Goal: Task Accomplishment & Management: Use online tool/utility

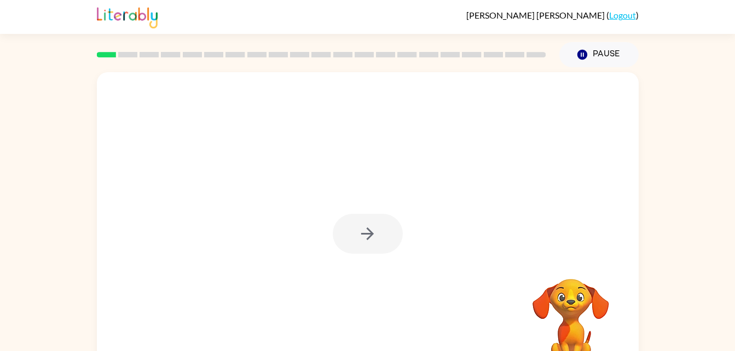
click at [390, 233] on div at bounding box center [368, 234] width 70 height 40
click at [380, 231] on div at bounding box center [368, 234] width 70 height 40
click at [361, 223] on button "button" at bounding box center [368, 234] width 70 height 40
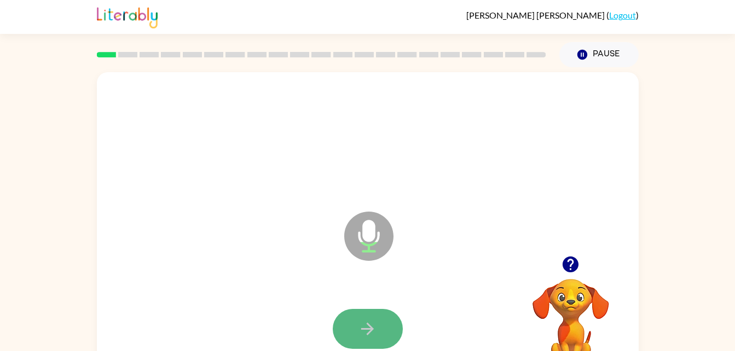
click at [371, 334] on icon "button" at bounding box center [367, 329] width 19 height 19
click at [367, 320] on icon "button" at bounding box center [367, 329] width 19 height 19
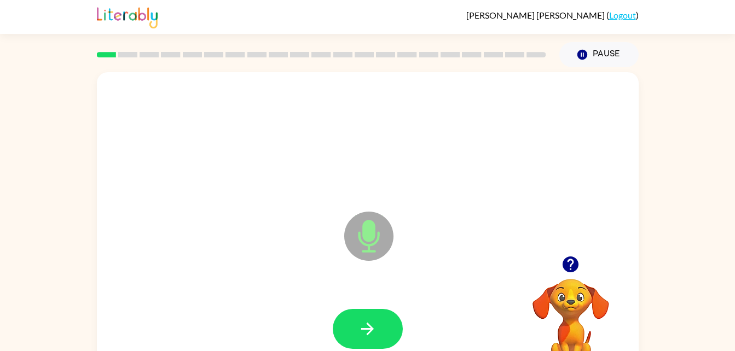
click at [364, 238] on icon "Microphone The Microphone is here when it is your turn to talk" at bounding box center [424, 250] width 164 height 82
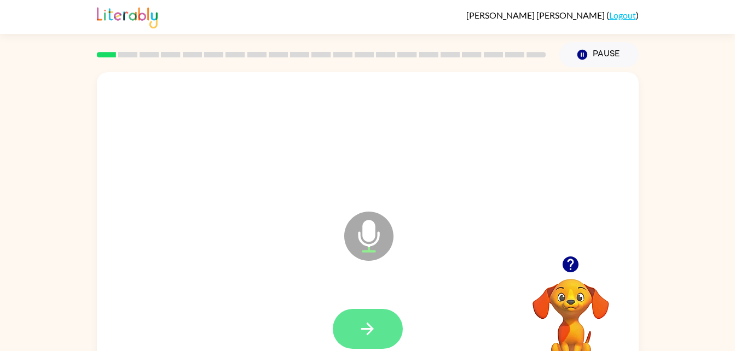
click at [373, 325] on icon "button" at bounding box center [367, 329] width 19 height 19
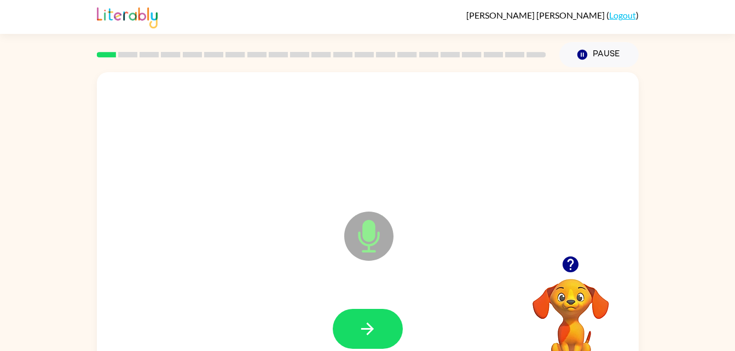
click at [574, 260] on icon "button" at bounding box center [571, 265] width 16 height 16
click at [570, 273] on icon "button" at bounding box center [571, 265] width 16 height 16
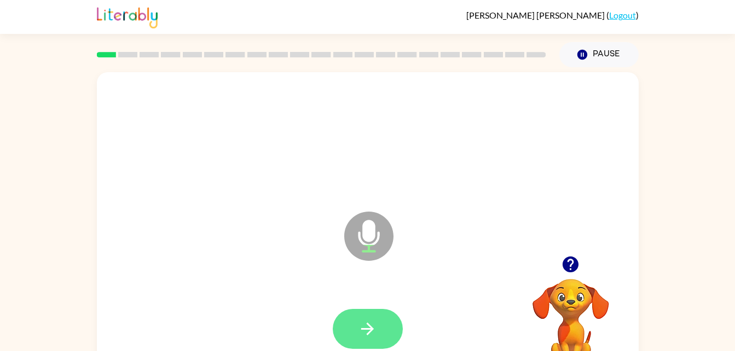
click at [377, 327] on icon "button" at bounding box center [367, 329] width 19 height 19
click at [353, 318] on button "button" at bounding box center [368, 329] width 70 height 40
click at [361, 326] on icon "button" at bounding box center [367, 329] width 19 height 19
click at [376, 335] on icon "button" at bounding box center [367, 329] width 19 height 19
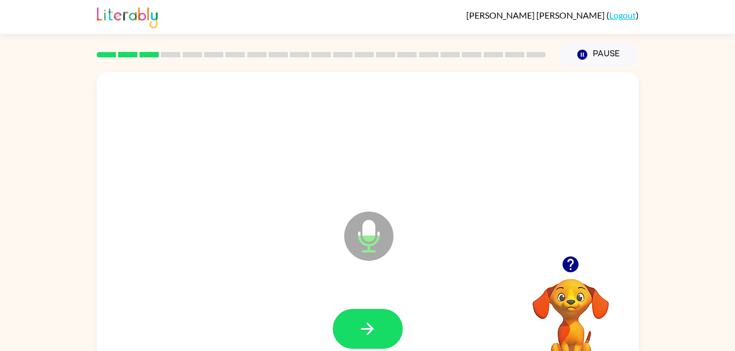
click at [564, 241] on div "Microphone The Microphone is here when it is your turn to talk" at bounding box center [368, 228] width 542 height 313
click at [575, 263] on icon "button" at bounding box center [571, 265] width 16 height 16
click at [573, 266] on icon "button" at bounding box center [571, 265] width 16 height 16
click at [584, 253] on div at bounding box center [570, 265] width 109 height 28
click at [574, 265] on icon "button" at bounding box center [571, 265] width 16 height 16
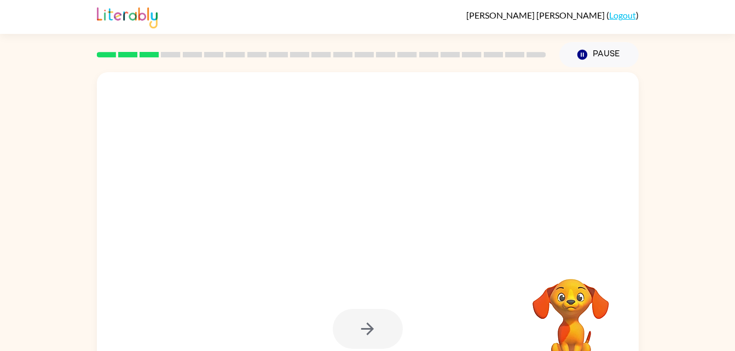
click at [373, 325] on div at bounding box center [368, 329] width 70 height 40
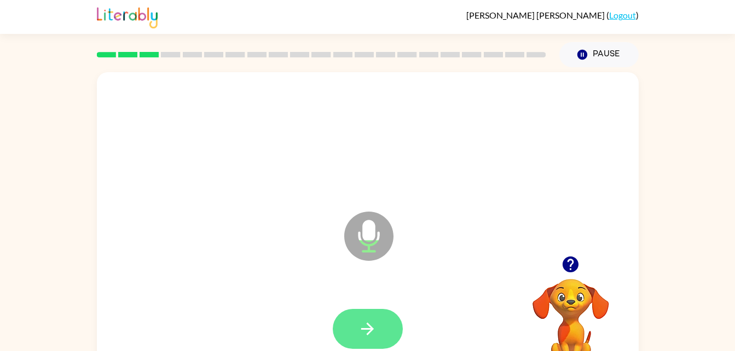
click at [365, 328] on icon "button" at bounding box center [367, 329] width 19 height 19
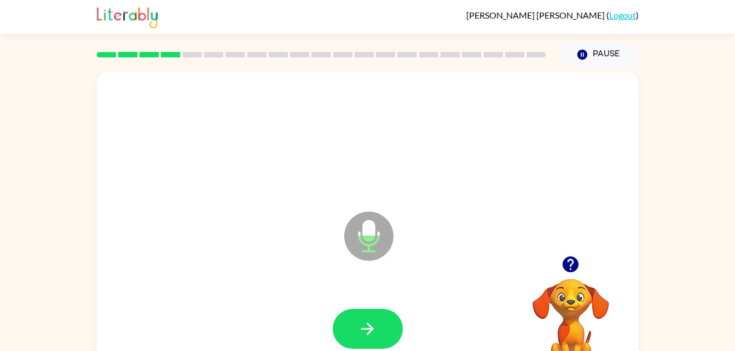
click at [579, 277] on div at bounding box center [570, 265] width 109 height 28
click at [571, 268] on icon "button" at bounding box center [571, 265] width 16 height 16
click at [570, 269] on icon "button" at bounding box center [571, 265] width 16 height 16
click at [366, 329] on icon "button" at bounding box center [367, 329] width 13 height 13
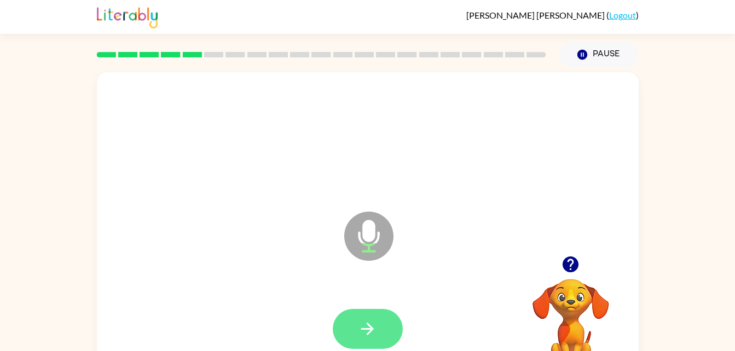
click at [355, 344] on button "button" at bounding box center [368, 329] width 70 height 40
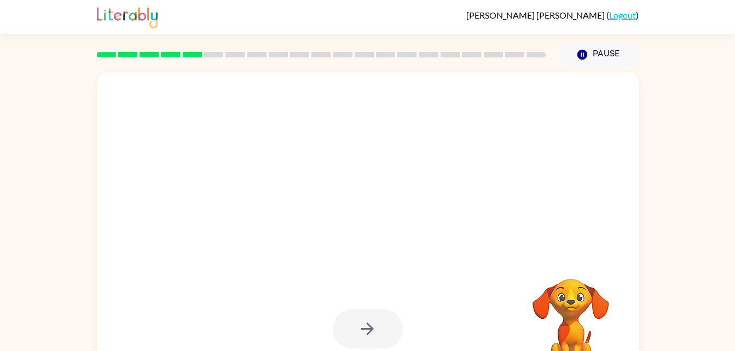
click at [339, 325] on div at bounding box center [368, 329] width 70 height 40
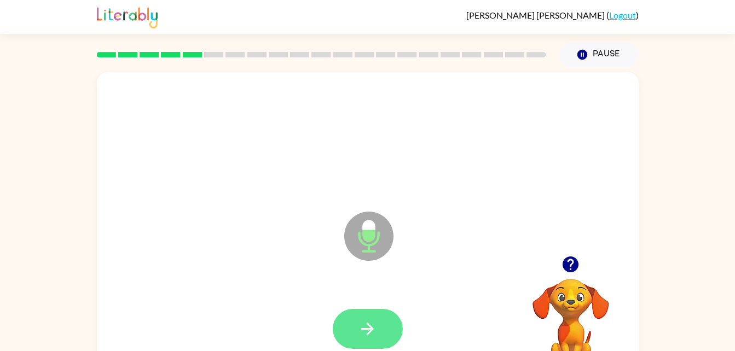
click at [370, 323] on icon "button" at bounding box center [367, 329] width 19 height 19
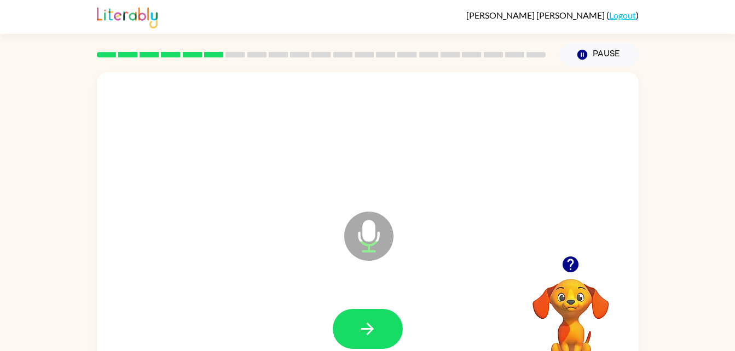
click at [557, 281] on video "Your browser must support playing .mp4 files to use Literably. Please try using…" at bounding box center [570, 316] width 109 height 109
click at [567, 276] on button "button" at bounding box center [571, 265] width 28 height 28
click at [568, 266] on icon "button" at bounding box center [571, 265] width 16 height 16
click at [360, 318] on button "button" at bounding box center [368, 329] width 70 height 40
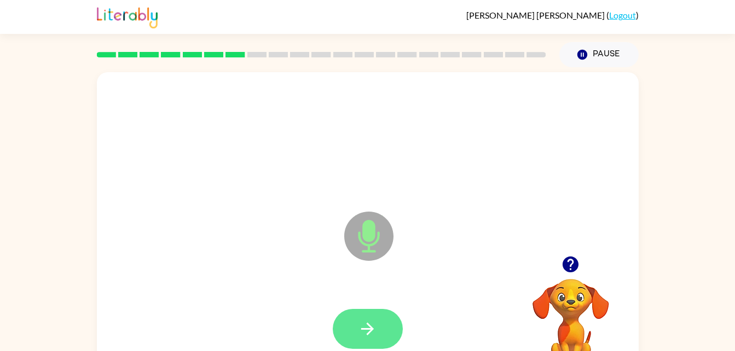
click at [370, 334] on icon "button" at bounding box center [367, 329] width 19 height 19
click at [388, 337] on button "button" at bounding box center [368, 329] width 70 height 40
click at [351, 330] on button "button" at bounding box center [368, 329] width 70 height 40
click at [377, 315] on button "button" at bounding box center [368, 329] width 70 height 40
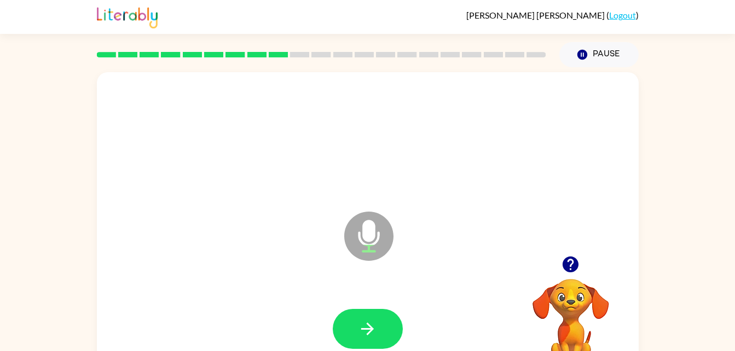
click at [569, 264] on icon "button" at bounding box center [571, 265] width 16 height 16
click at [379, 328] on button "button" at bounding box center [368, 329] width 70 height 40
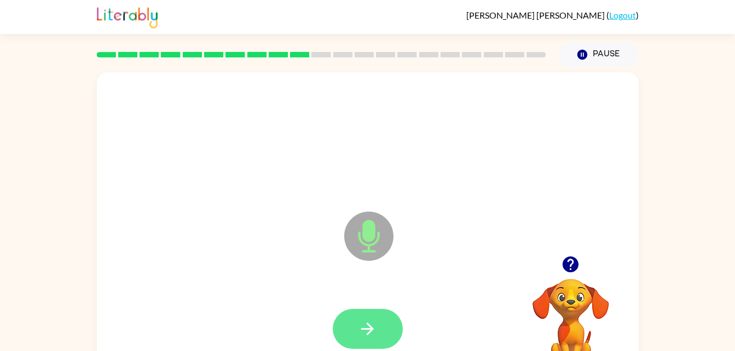
click at [369, 334] on icon "button" at bounding box center [367, 329] width 13 height 13
click at [359, 329] on icon "button" at bounding box center [367, 329] width 19 height 19
click at [367, 316] on button "button" at bounding box center [368, 329] width 70 height 40
click at [371, 339] on button "button" at bounding box center [368, 329] width 70 height 40
click at [361, 327] on icon "button" at bounding box center [367, 329] width 19 height 19
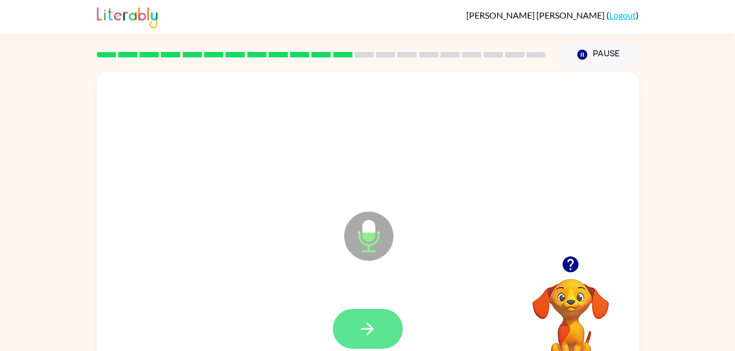
click at [362, 332] on icon "button" at bounding box center [367, 329] width 19 height 19
click at [359, 334] on icon "button" at bounding box center [367, 329] width 19 height 19
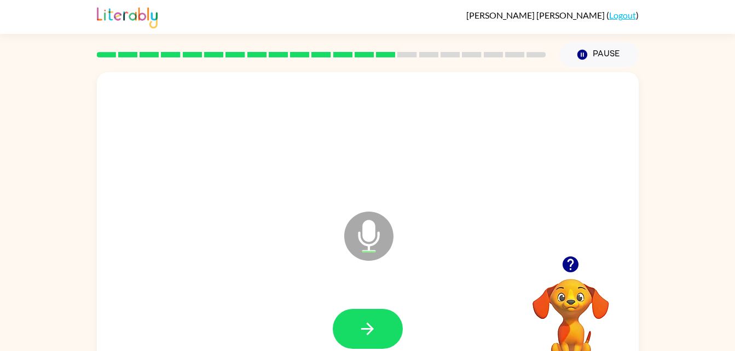
click at [568, 268] on icon "button" at bounding box center [571, 265] width 16 height 16
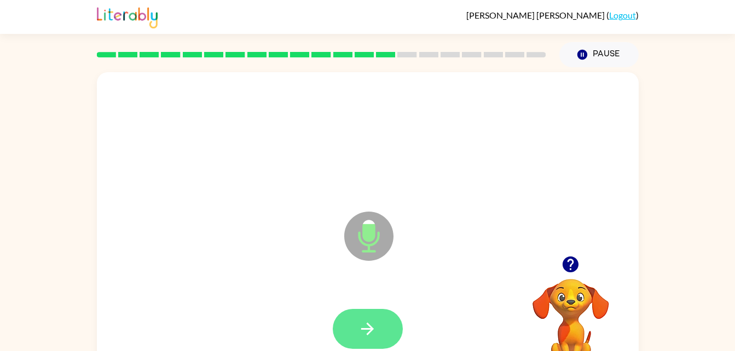
click at [377, 326] on icon "button" at bounding box center [367, 329] width 19 height 19
click at [361, 309] on button "button" at bounding box center [368, 329] width 70 height 40
click at [357, 315] on button "button" at bounding box center [368, 329] width 70 height 40
click at [352, 324] on button "button" at bounding box center [368, 329] width 70 height 40
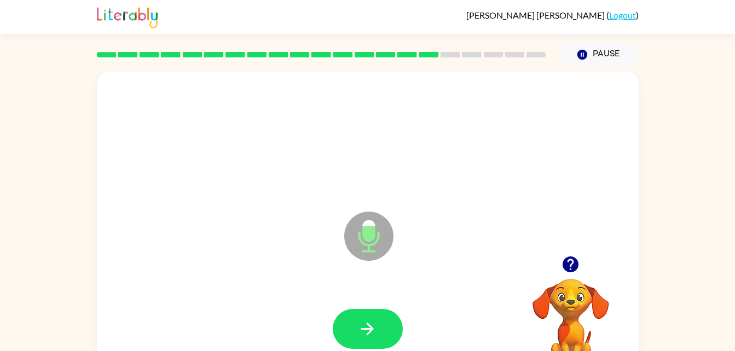
click at [574, 264] on icon "button" at bounding box center [571, 265] width 16 height 16
click at [362, 325] on icon "button" at bounding box center [367, 329] width 19 height 19
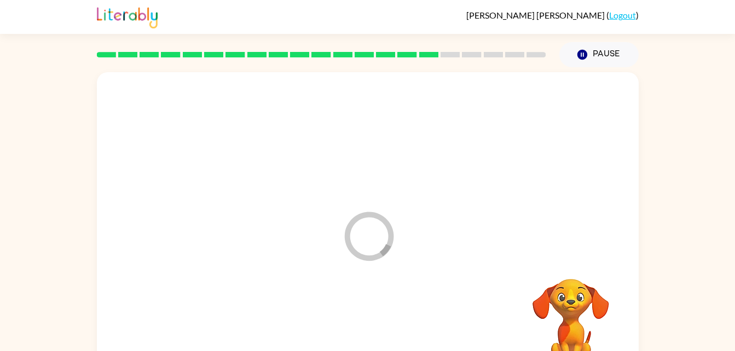
click at [684, 283] on div "Loader Your response is being sent to our graders Your browser must support pla…" at bounding box center [367, 226] width 735 height 318
click at [729, 158] on div "Loader Your response is being sent to our graders Your browser must support pla…" at bounding box center [367, 226] width 735 height 318
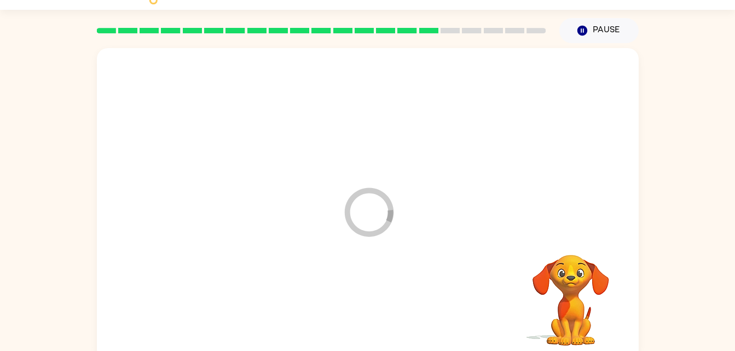
scroll to position [33, 0]
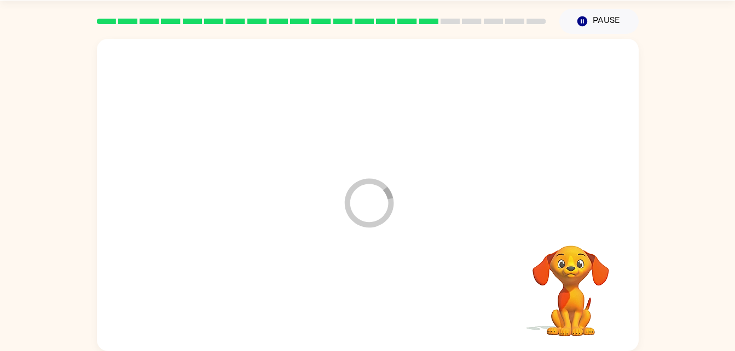
click at [361, 200] on icon "Loader Your response is being sent to our graders" at bounding box center [369, 203] width 66 height 66
click at [380, 217] on icon "Loader Your response is being sent to our graders" at bounding box center [369, 203] width 66 height 66
click at [374, 197] on icon "Loader Your response is being sent to our graders" at bounding box center [369, 203] width 66 height 66
click at [349, 165] on div "Loader Your response is being sent to our graders" at bounding box center [342, 175] width 468 height 39
click at [315, 194] on div "Loader Your response is being sent to our graders" at bounding box center [342, 175] width 468 height 39
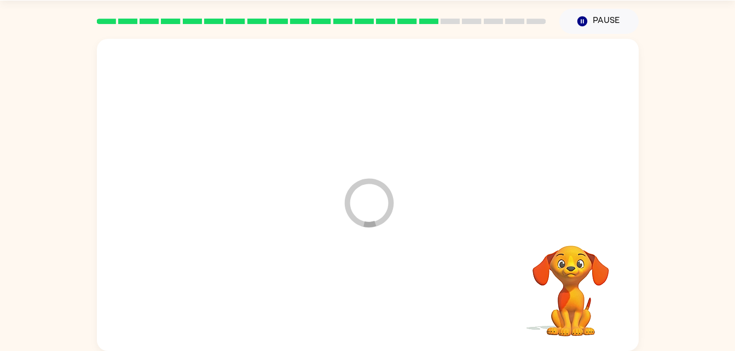
click at [343, 204] on icon "Loader Your response is being sent to our graders" at bounding box center [369, 203] width 66 height 66
click at [355, 227] on icon "Loader Your response is being sent to our graders" at bounding box center [369, 203] width 66 height 66
click at [353, 243] on div "Loader Your response is being sent to our graders" at bounding box center [368, 195] width 542 height 313
click at [347, 235] on icon "Loader Your response is being sent to our graders" at bounding box center [369, 203] width 66 height 66
click at [334, 184] on div "Loader Your response is being sent to our graders" at bounding box center [342, 175] width 468 height 39
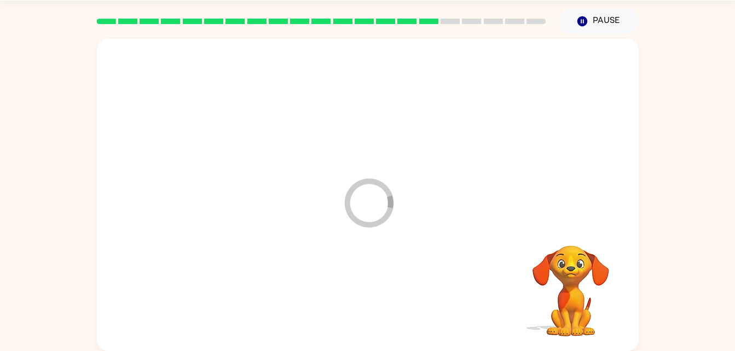
click at [330, 216] on div "Loader Your response is being sent to our graders" at bounding box center [368, 195] width 542 height 313
click at [314, 222] on div "Loader Your response is being sent to our graders" at bounding box center [368, 195] width 542 height 313
click at [317, 235] on div "Loader Your response is being sent to our graders" at bounding box center [368, 195] width 542 height 313
click at [642, 184] on div "Loader Your response is being sent to our graders Your browser must support pla…" at bounding box center [367, 193] width 735 height 318
click at [580, 25] on icon "button" at bounding box center [582, 21] width 10 height 10
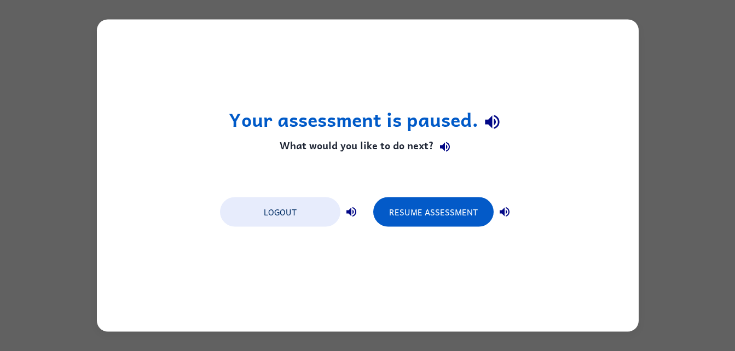
scroll to position [0, 0]
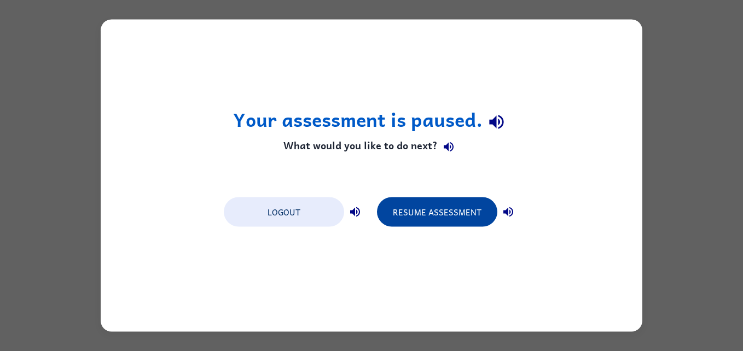
click at [461, 220] on button "Resume Assessment" at bounding box center [437, 213] width 120 height 30
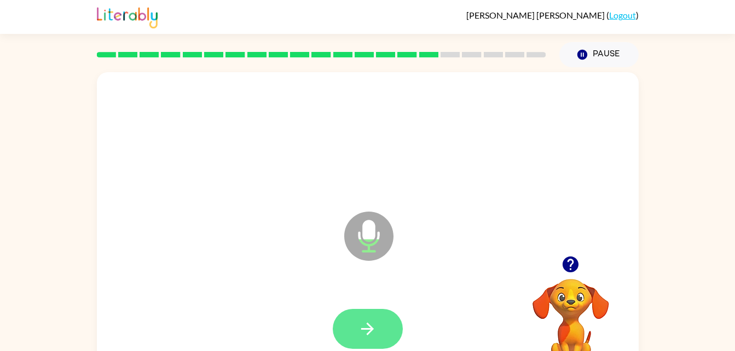
click at [365, 325] on icon "button" at bounding box center [367, 329] width 19 height 19
click at [376, 314] on button "button" at bounding box center [368, 329] width 70 height 40
click at [355, 311] on button "button" at bounding box center [368, 329] width 70 height 40
click at [351, 326] on button "button" at bounding box center [368, 329] width 70 height 40
click at [362, 314] on button "button" at bounding box center [368, 329] width 70 height 40
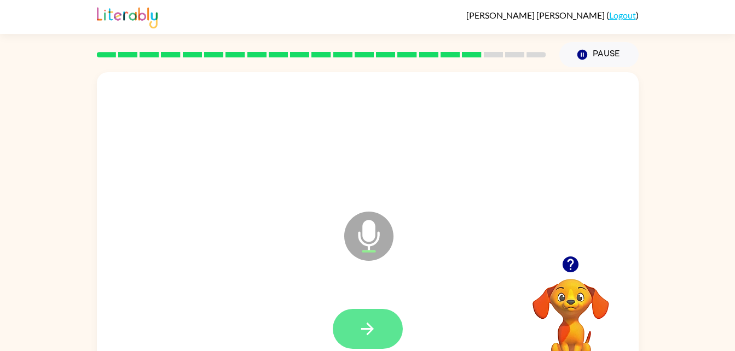
click at [378, 326] on button "button" at bounding box center [368, 329] width 70 height 40
click at [360, 322] on icon "button" at bounding box center [367, 329] width 19 height 19
click at [362, 330] on icon "button" at bounding box center [367, 329] width 13 height 13
click at [366, 327] on icon "button" at bounding box center [367, 329] width 19 height 19
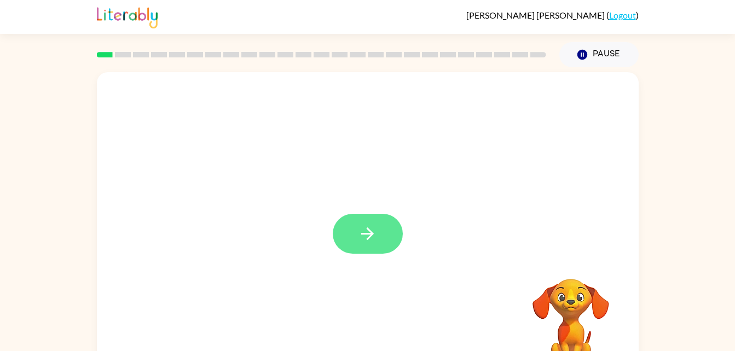
click at [361, 230] on icon "button" at bounding box center [367, 233] width 19 height 19
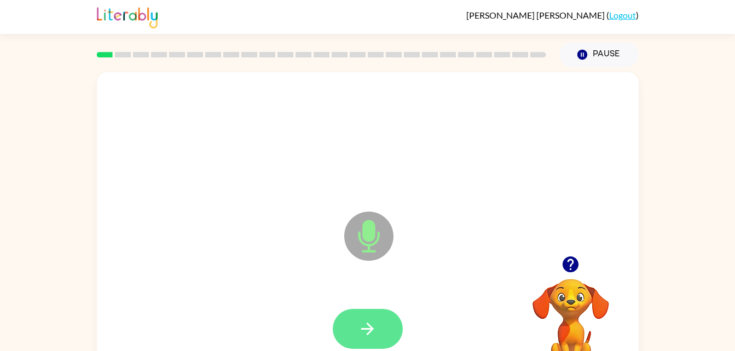
click at [358, 314] on button "button" at bounding box center [368, 329] width 70 height 40
click at [358, 341] on button "button" at bounding box center [368, 329] width 70 height 40
click at [363, 332] on icon "button" at bounding box center [367, 329] width 19 height 19
click at [356, 311] on button "button" at bounding box center [368, 329] width 70 height 40
click at [366, 337] on icon "button" at bounding box center [367, 329] width 19 height 19
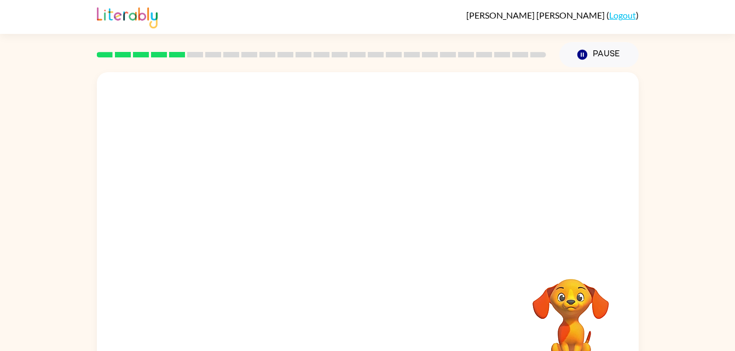
click at [67, 245] on div "Your browser must support playing .mp4 files to use Literably. Please try using…" at bounding box center [367, 226] width 735 height 318
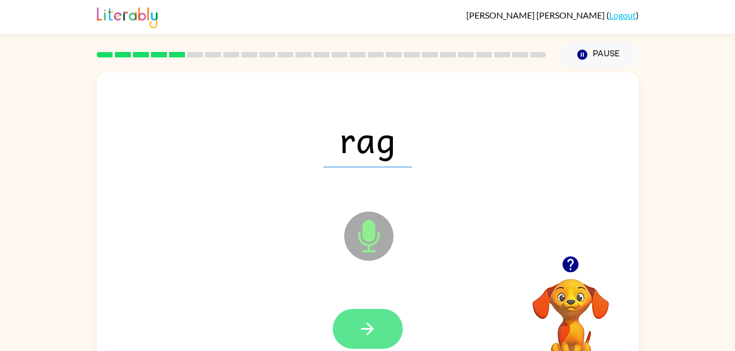
click at [363, 336] on icon "button" at bounding box center [367, 329] width 19 height 19
click at [355, 337] on button "button" at bounding box center [368, 329] width 70 height 40
click at [367, 331] on icon "button" at bounding box center [367, 329] width 19 height 19
click at [366, 320] on icon "button" at bounding box center [367, 329] width 19 height 19
click at [350, 325] on button "button" at bounding box center [368, 329] width 70 height 40
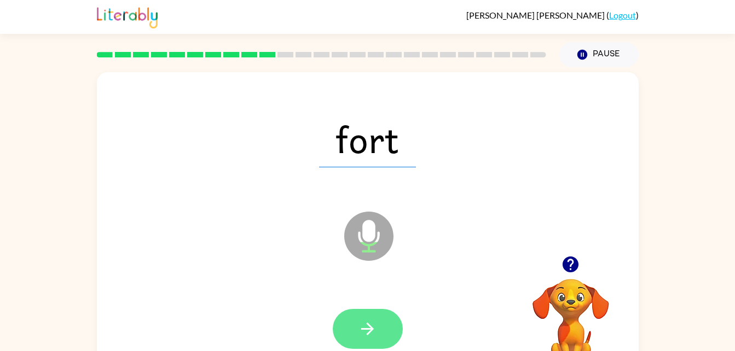
click at [349, 335] on button "button" at bounding box center [368, 329] width 70 height 40
click at [362, 334] on icon "button" at bounding box center [367, 329] width 19 height 19
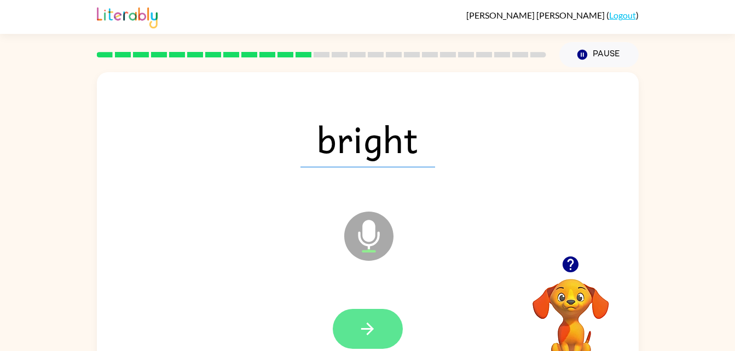
click at [361, 311] on button "button" at bounding box center [368, 329] width 70 height 40
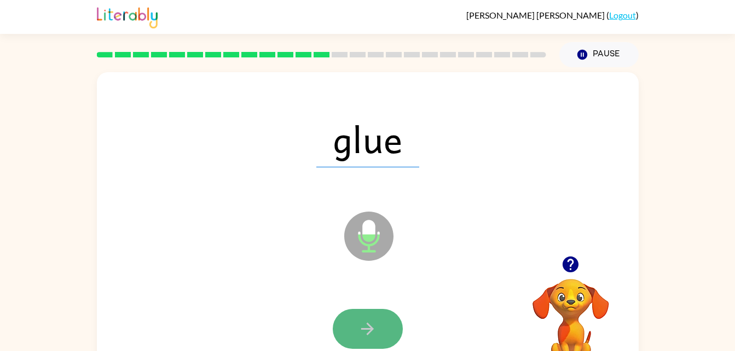
click at [389, 330] on button "button" at bounding box center [368, 329] width 70 height 40
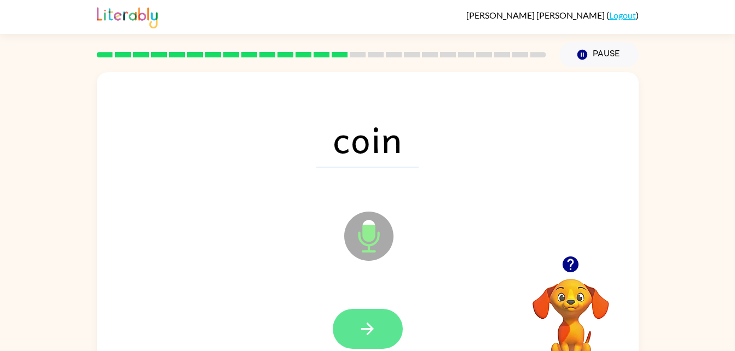
click at [358, 325] on icon "button" at bounding box center [367, 329] width 19 height 19
click at [363, 325] on icon "button" at bounding box center [367, 329] width 19 height 19
click at [360, 325] on icon "button" at bounding box center [367, 329] width 19 height 19
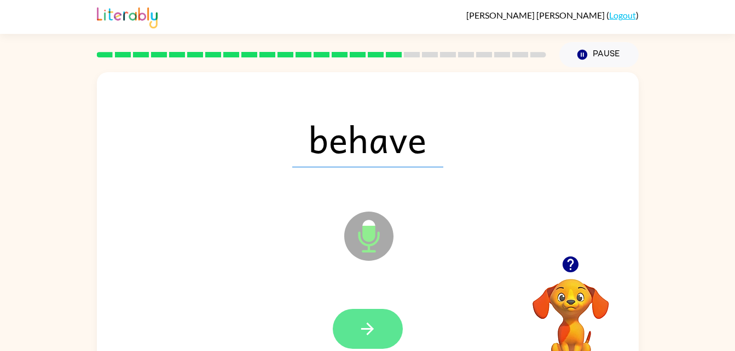
click at [370, 343] on button "button" at bounding box center [368, 329] width 70 height 40
click at [368, 333] on icon "button" at bounding box center [367, 329] width 13 height 13
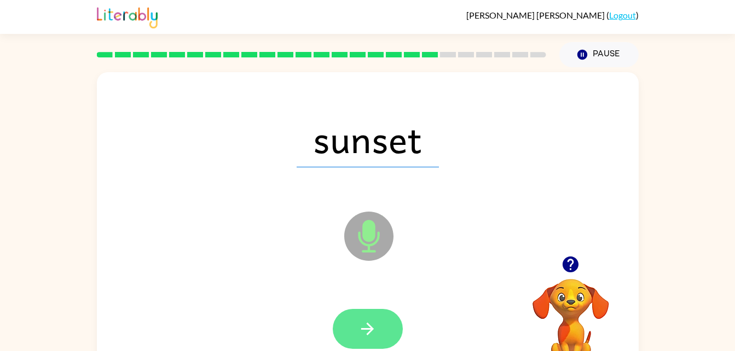
click at [333, 333] on button "button" at bounding box center [368, 329] width 70 height 40
click at [370, 346] on div at bounding box center [368, 329] width 70 height 40
click at [363, 332] on icon "button" at bounding box center [367, 329] width 19 height 19
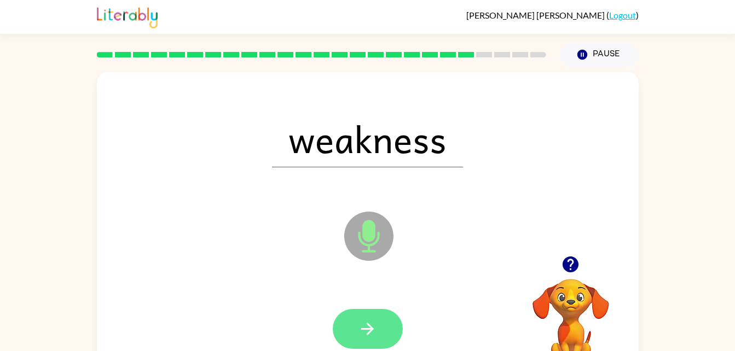
click at [368, 316] on button "button" at bounding box center [368, 329] width 70 height 40
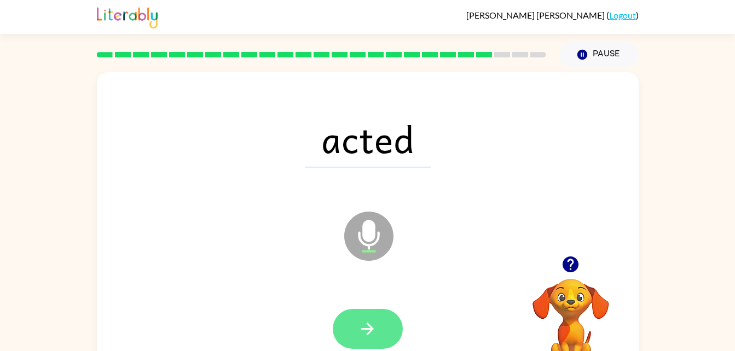
click at [377, 320] on button "button" at bounding box center [368, 329] width 70 height 40
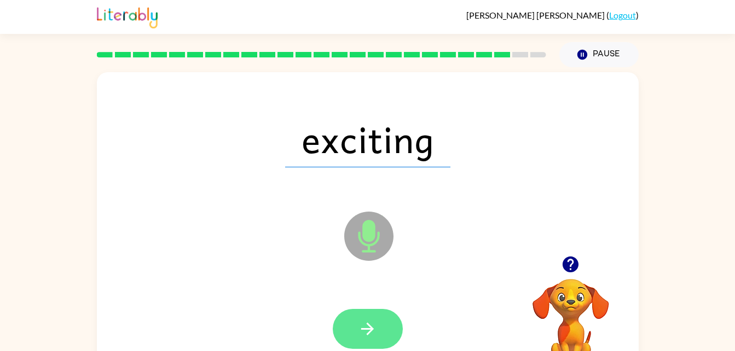
click at [353, 333] on button "button" at bounding box center [368, 329] width 70 height 40
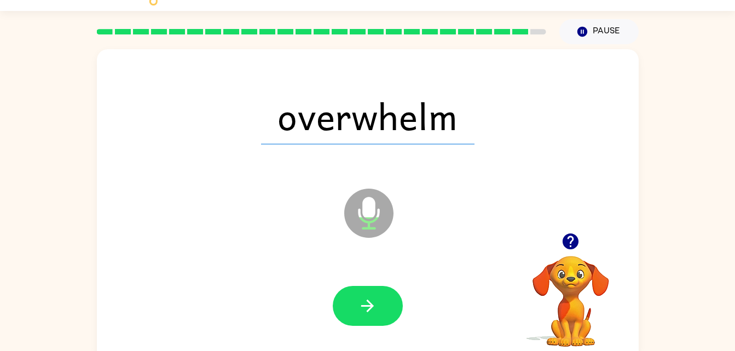
scroll to position [33, 0]
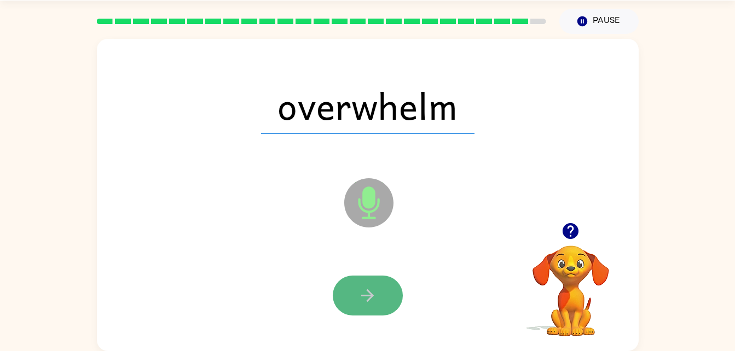
click at [367, 301] on icon "button" at bounding box center [367, 296] width 13 height 13
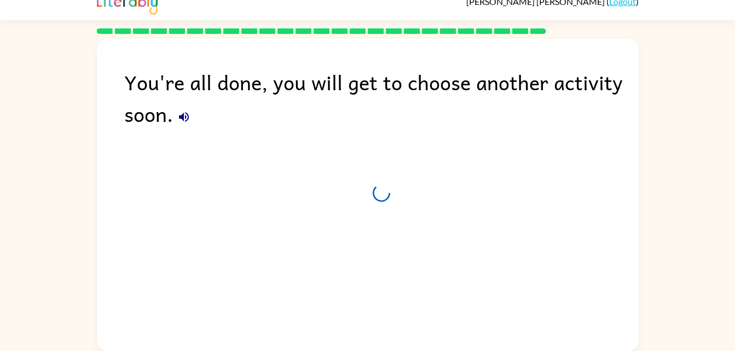
scroll to position [14, 0]
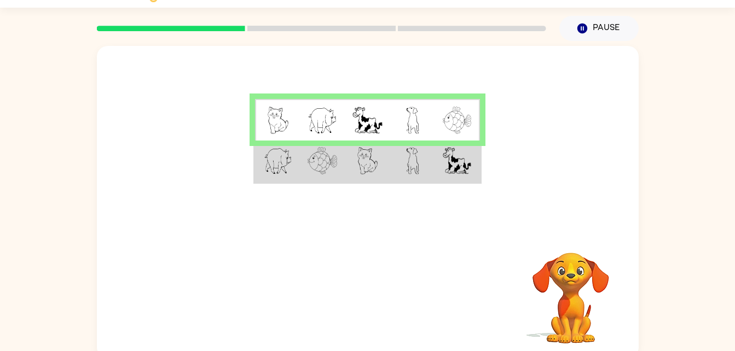
scroll to position [33, 0]
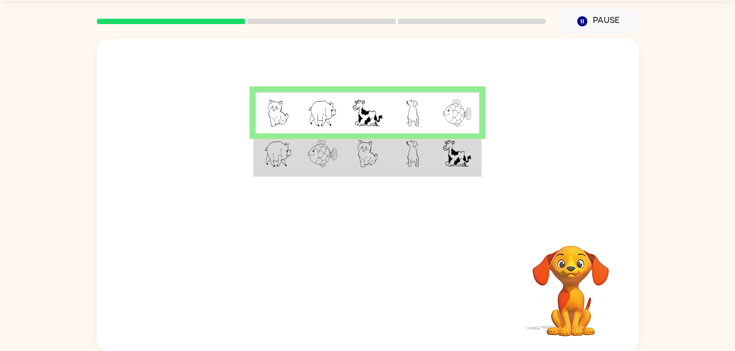
click at [341, 103] on td at bounding box center [322, 113] width 45 height 42
click at [305, 158] on td at bounding box center [322, 155] width 45 height 42
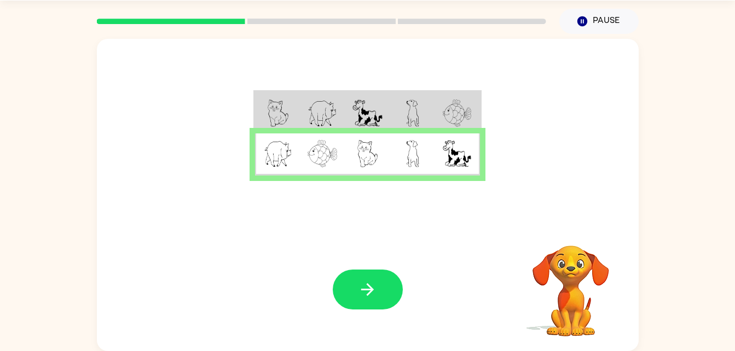
click at [409, 295] on div "Your browser must support playing .mp4 files to use Literably. Please try using…" at bounding box center [368, 289] width 542 height 123
click at [353, 291] on button "button" at bounding box center [368, 290] width 70 height 40
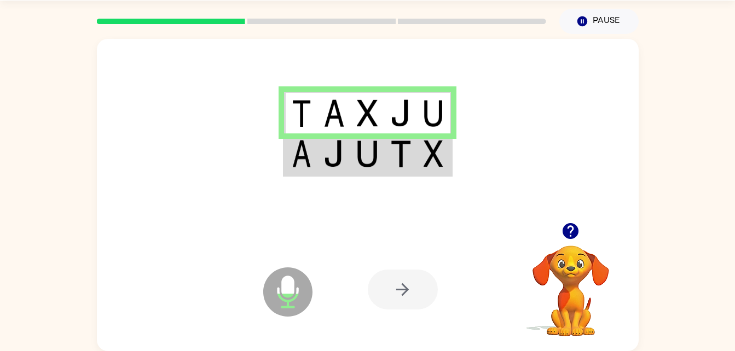
click at [359, 151] on img at bounding box center [367, 153] width 21 height 27
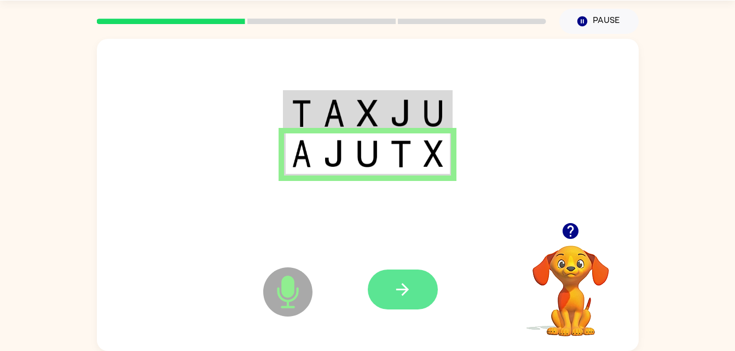
click at [389, 308] on button "button" at bounding box center [403, 290] width 70 height 40
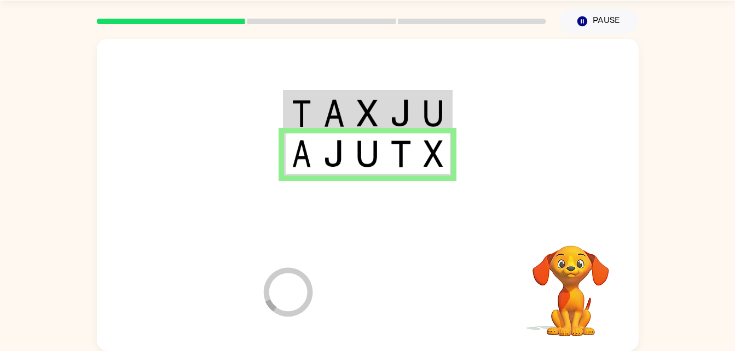
click at [384, 290] on div at bounding box center [448, 289] width 161 height 123
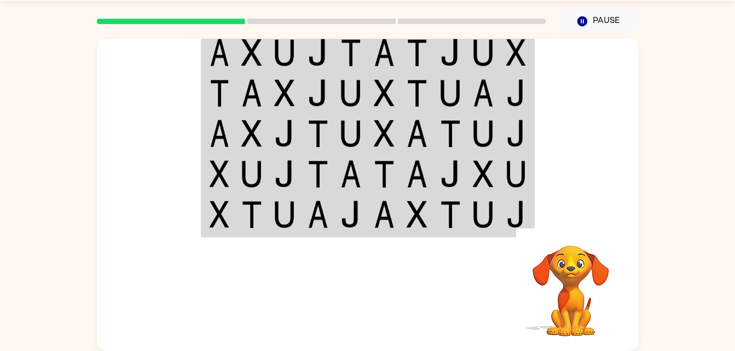
scroll to position [0, 0]
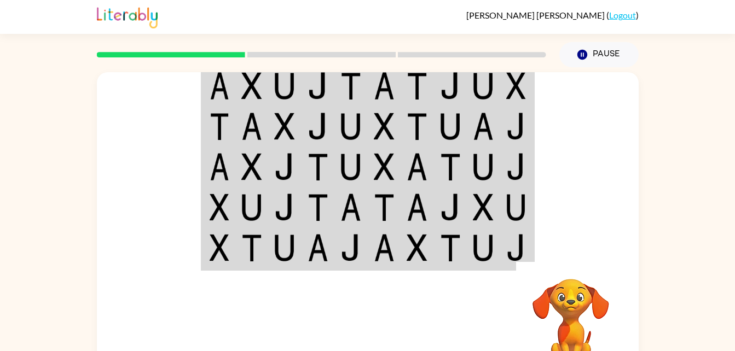
click at [266, 204] on td at bounding box center [251, 207] width 33 height 41
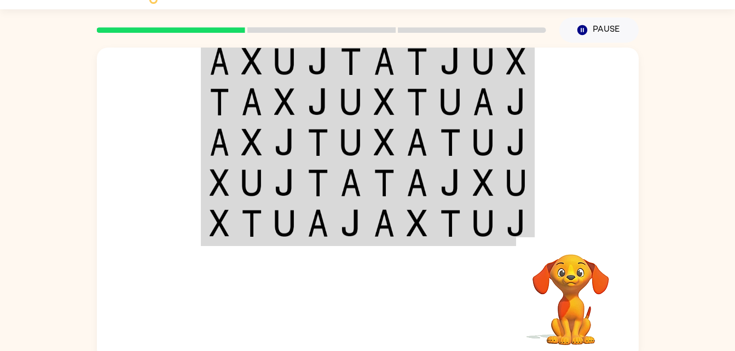
scroll to position [29, 0]
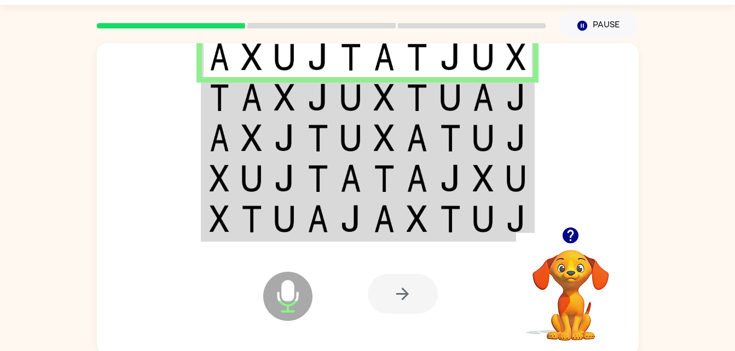
click at [247, 98] on img at bounding box center [251, 97] width 21 height 27
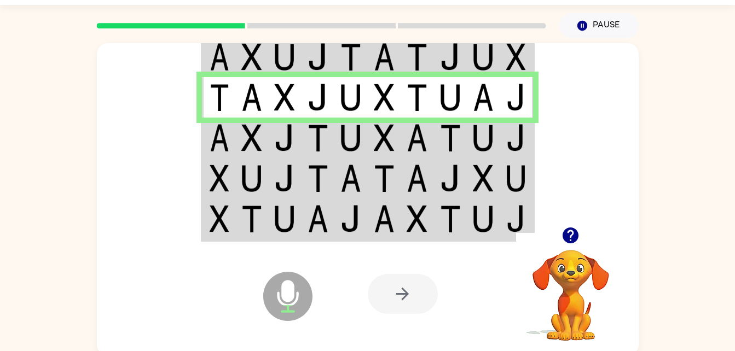
click at [245, 133] on img at bounding box center [251, 137] width 21 height 27
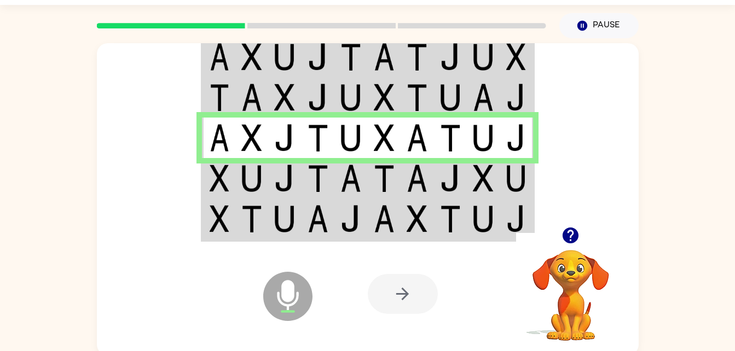
click at [211, 191] on img at bounding box center [220, 178] width 20 height 27
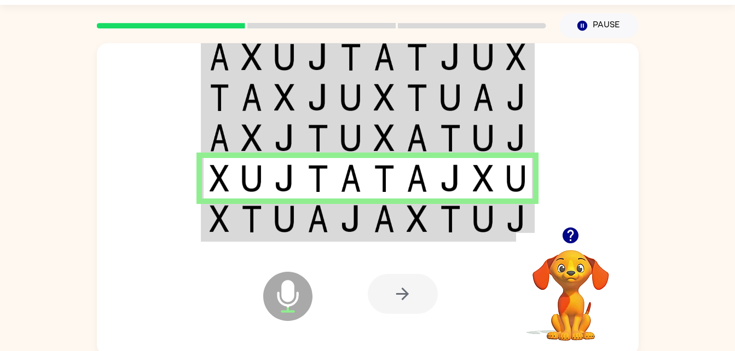
click at [254, 236] on div "Microphone The Microphone is here when it is your turn to talk" at bounding box center [260, 269] width 109 height 73
click at [239, 221] on td at bounding box center [251, 220] width 33 height 42
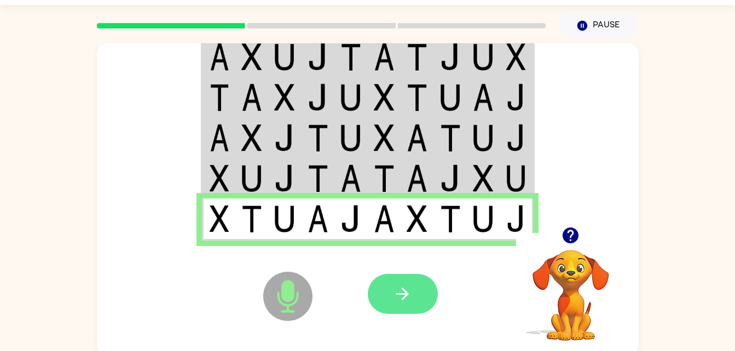
click at [397, 290] on icon "button" at bounding box center [402, 294] width 19 height 19
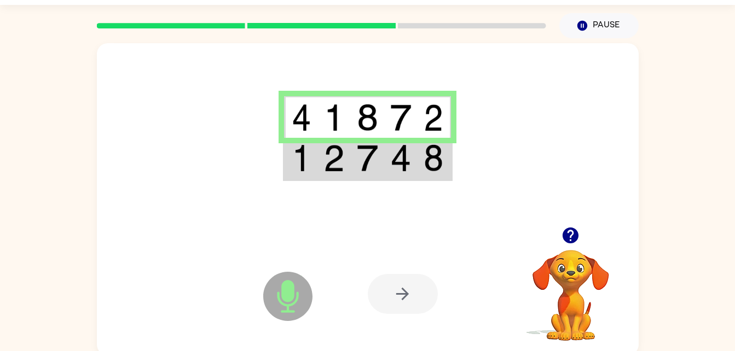
click at [335, 170] on img at bounding box center [334, 158] width 21 height 27
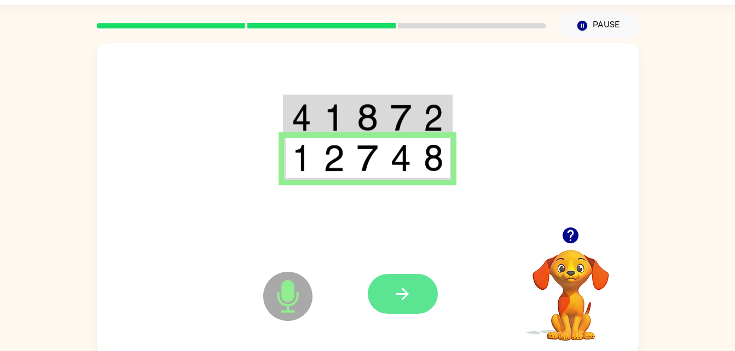
click at [402, 290] on icon "button" at bounding box center [402, 294] width 19 height 19
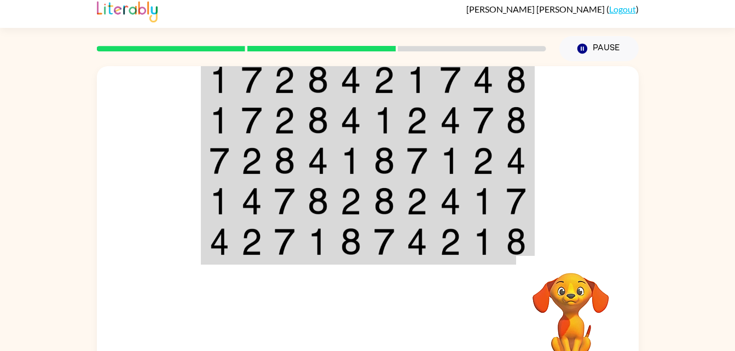
scroll to position [33, 0]
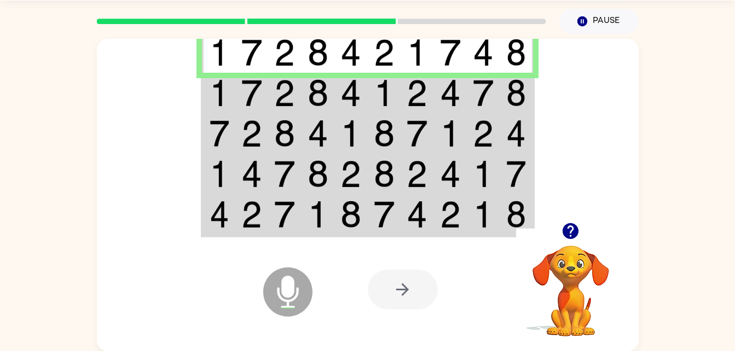
click at [269, 89] on td at bounding box center [284, 93] width 33 height 41
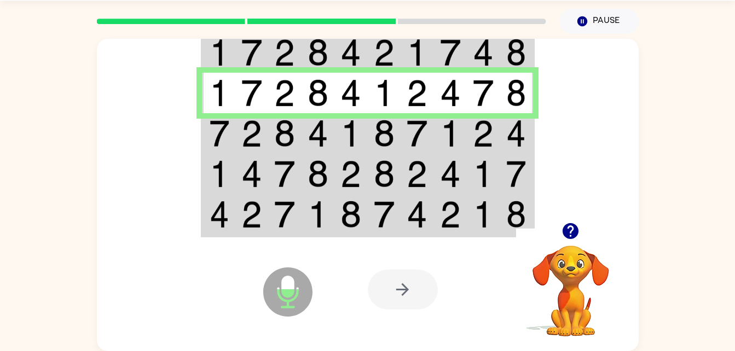
click at [387, 130] on img at bounding box center [384, 133] width 21 height 27
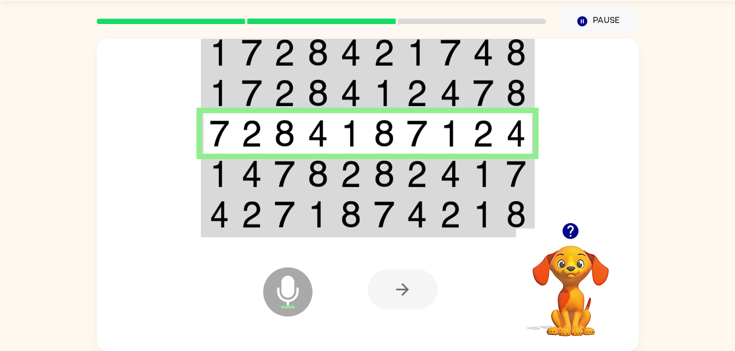
click at [256, 176] on img at bounding box center [251, 173] width 21 height 27
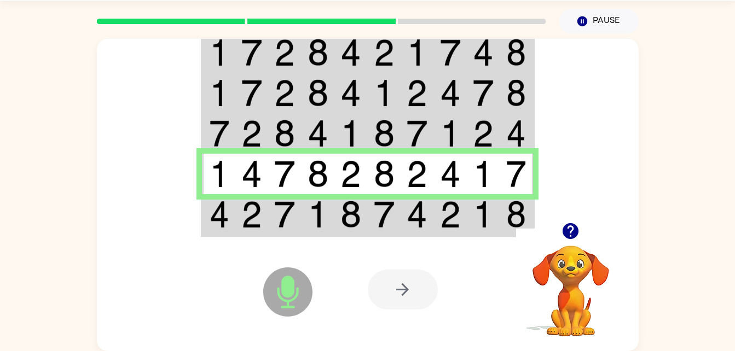
click at [301, 231] on icon at bounding box center [287, 268] width 27 height 82
click at [320, 233] on div "Microphone The Microphone is here when it is your turn to talk Your browser mus…" at bounding box center [368, 289] width 542 height 123
click at [295, 218] on img at bounding box center [284, 214] width 21 height 27
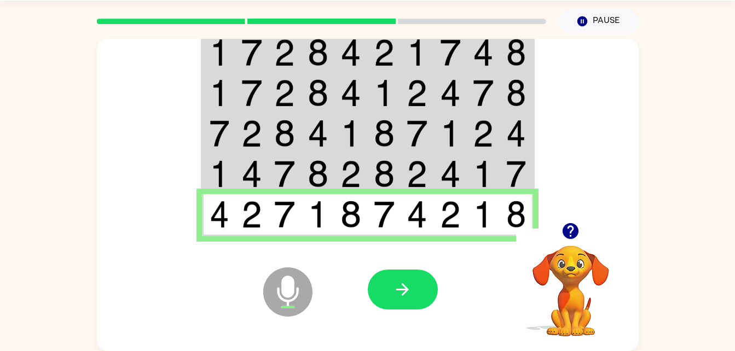
click at [283, 216] on img at bounding box center [284, 214] width 21 height 27
click at [407, 288] on icon "button" at bounding box center [402, 290] width 13 height 13
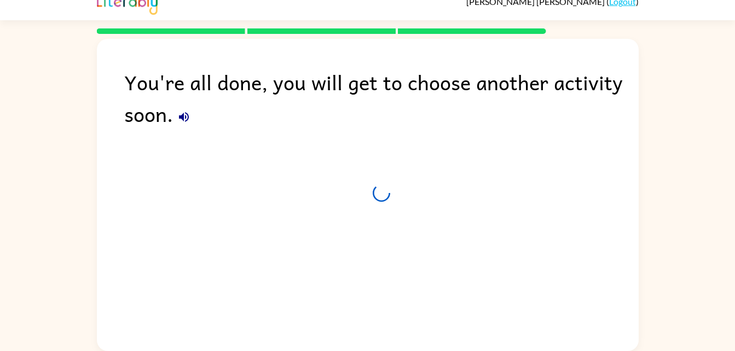
scroll to position [14, 0]
